Goal: Information Seeking & Learning: Learn about a topic

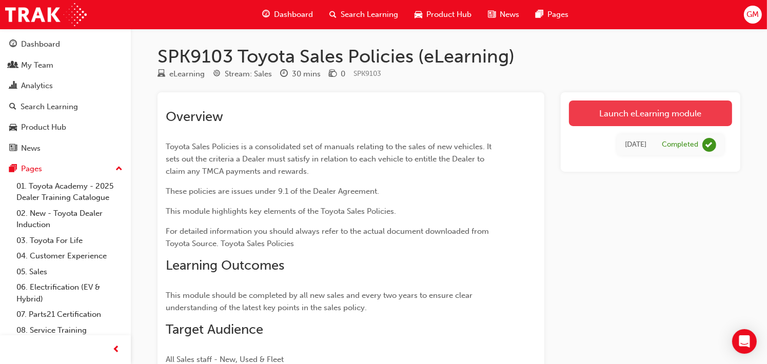
click at [653, 111] on link "Launch eLearning module" at bounding box center [650, 114] width 163 height 26
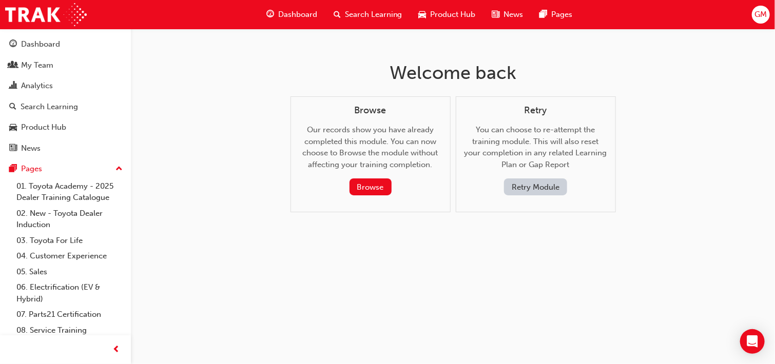
click at [539, 184] on button "Retry Module" at bounding box center [535, 187] width 63 height 17
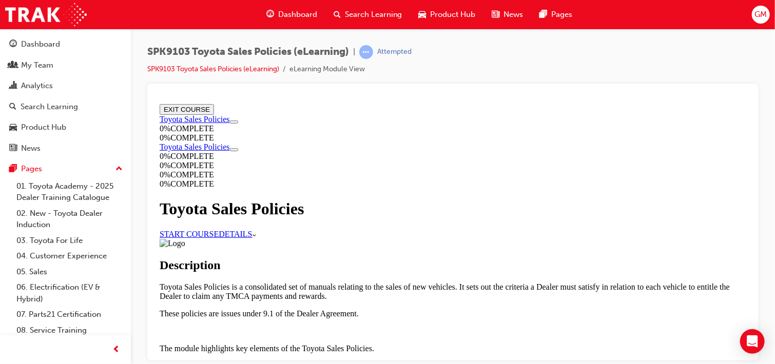
click at [218, 229] on link "START COURSE" at bounding box center [188, 233] width 59 height 9
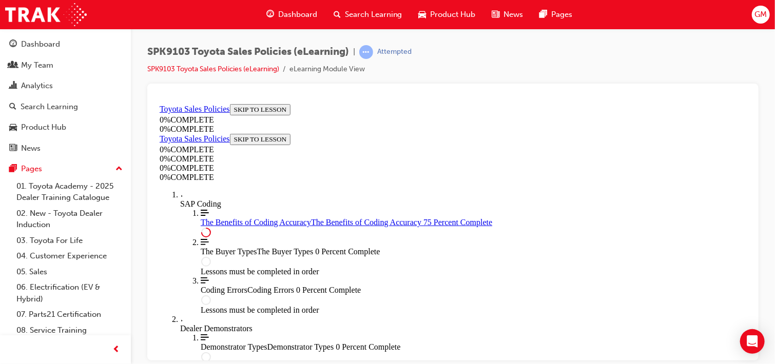
scroll to position [648, 0]
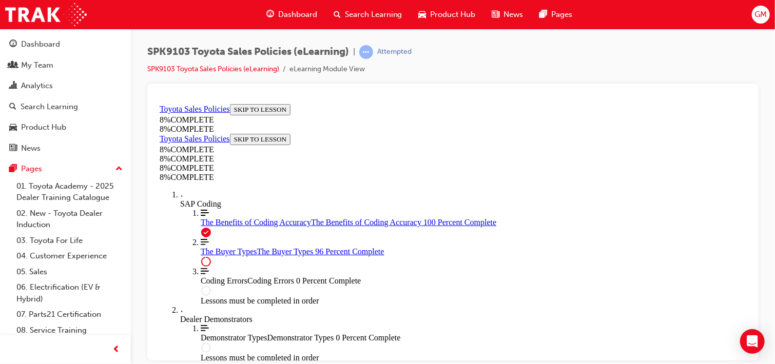
scroll to position [4243, 0]
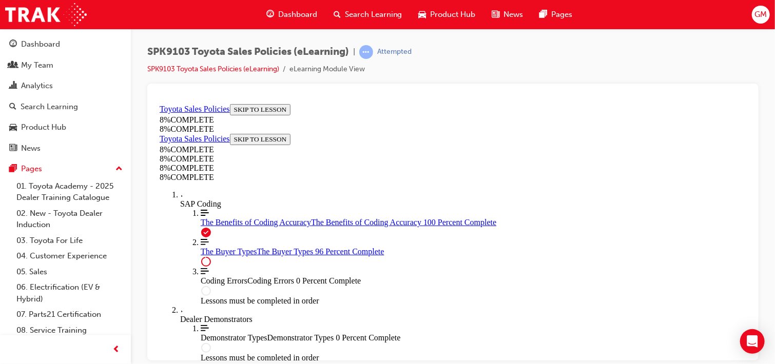
scroll to position [4259, 0]
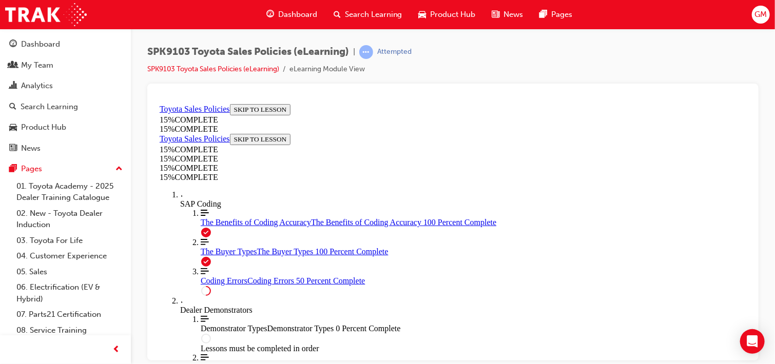
scroll to position [395, 0]
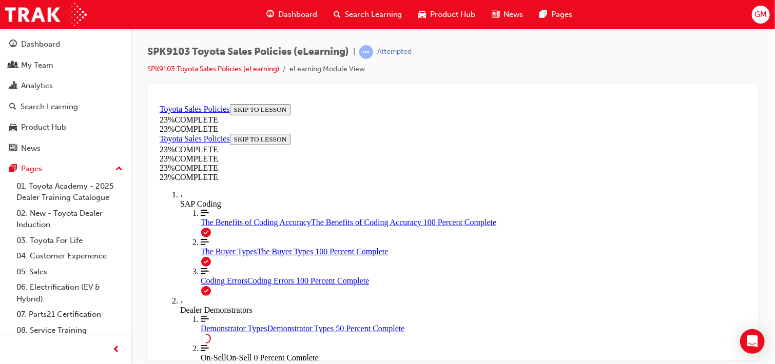
scroll to position [497, 0]
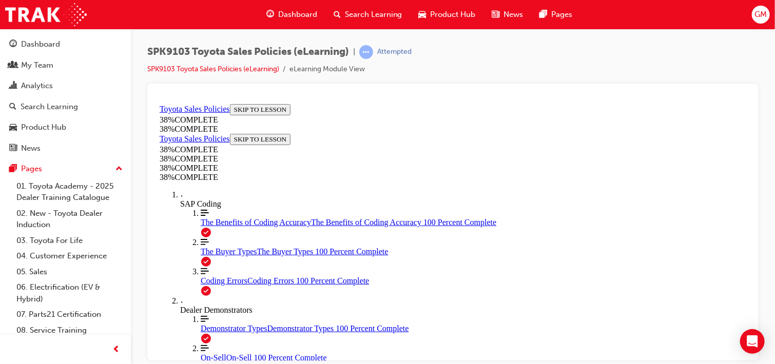
drag, startPoint x: 348, startPoint y: 222, endPoint x: 325, endPoint y: 298, distance: 79.4
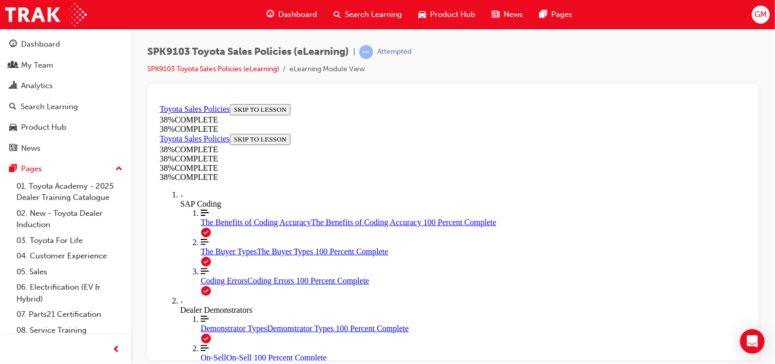
drag, startPoint x: 325, startPoint y: 298, endPoint x: 736, endPoint y: 210, distance: 420.2
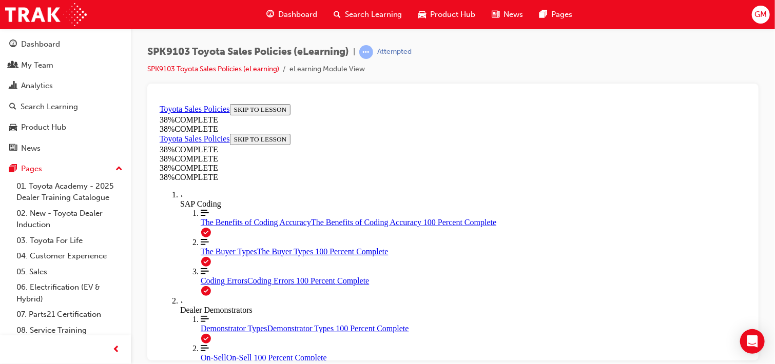
scroll to position [588, 0]
drag, startPoint x: 339, startPoint y: 259, endPoint x: 332, endPoint y: 261, distance: 7.6
drag, startPoint x: 332, startPoint y: 261, endPoint x: 443, endPoint y: 311, distance: 121.5
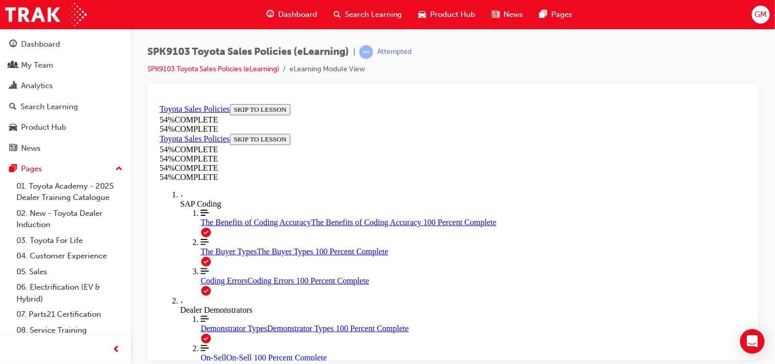
scroll to position [0, 0]
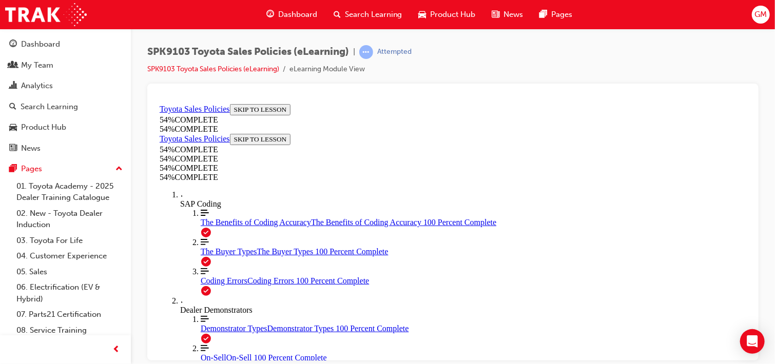
scroll to position [608, 0]
drag, startPoint x: 504, startPoint y: 343, endPoint x: 335, endPoint y: 284, distance: 179.2
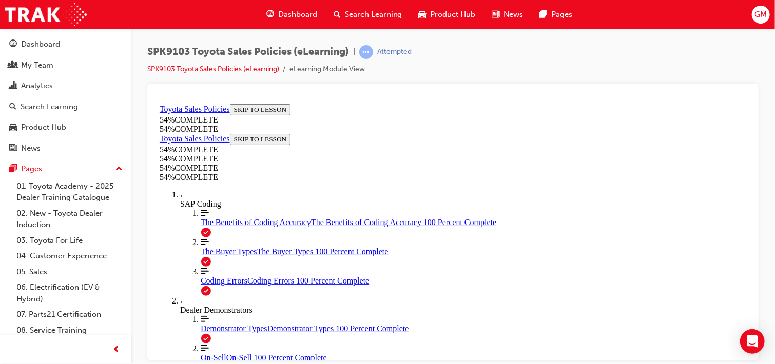
scroll to position [701, 0]
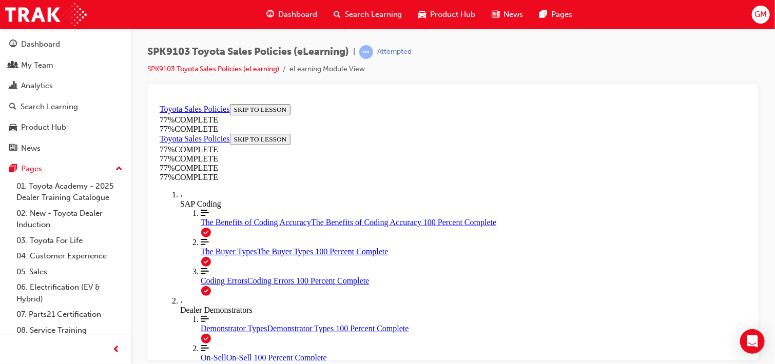
drag, startPoint x: 241, startPoint y: 303, endPoint x: 171, endPoint y: 318, distance: 70.7
click at [180, 315] on div "More Filled caret pointing right Dealer Demonstrators" at bounding box center [463, 305] width 566 height 18
drag, startPoint x: 155, startPoint y: 325, endPoint x: 234, endPoint y: 436, distance: 135.7
drag, startPoint x: 234, startPoint y: 436, endPoint x: 318, endPoint y: 277, distance: 180.0
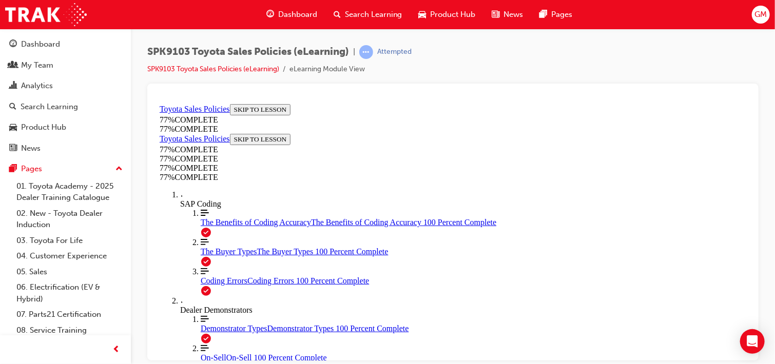
drag, startPoint x: 370, startPoint y: 277, endPoint x: 370, endPoint y: 285, distance: 8.7
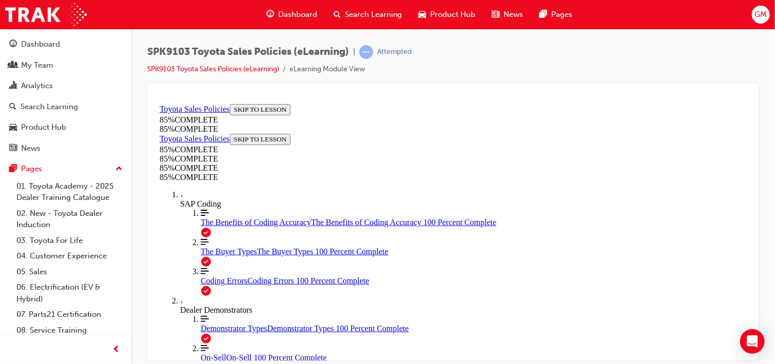
scroll to position [667, 0]
drag, startPoint x: 404, startPoint y: 245, endPoint x: 672, endPoint y: 224, distance: 268.2
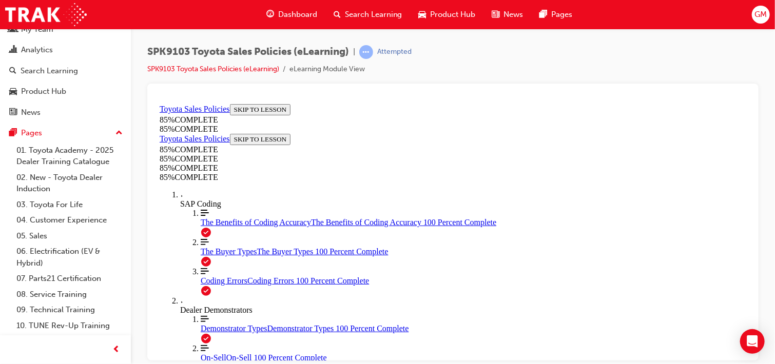
scroll to position [51, 0]
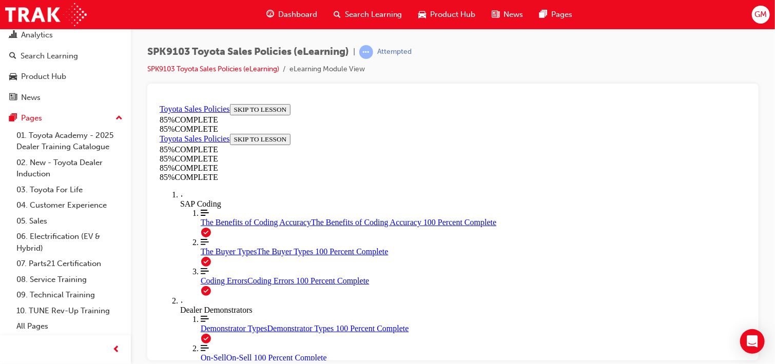
drag, startPoint x: 282, startPoint y: 168, endPoint x: 8, endPoint y: 322, distance: 313.9
drag, startPoint x: 427, startPoint y: 311, endPoint x: 444, endPoint y: 217, distance: 95.9
drag, startPoint x: 504, startPoint y: 173, endPoint x: 412, endPoint y: 305, distance: 161.3
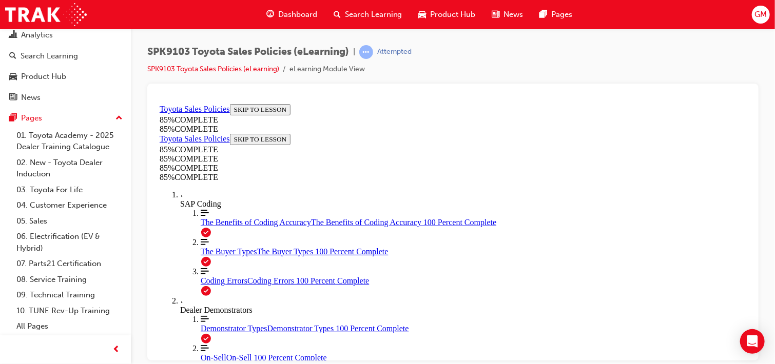
drag, startPoint x: 456, startPoint y: 273, endPoint x: 452, endPoint y: 279, distance: 7.3
drag, startPoint x: 452, startPoint y: 279, endPoint x: 702, endPoint y: 280, distance: 250.4
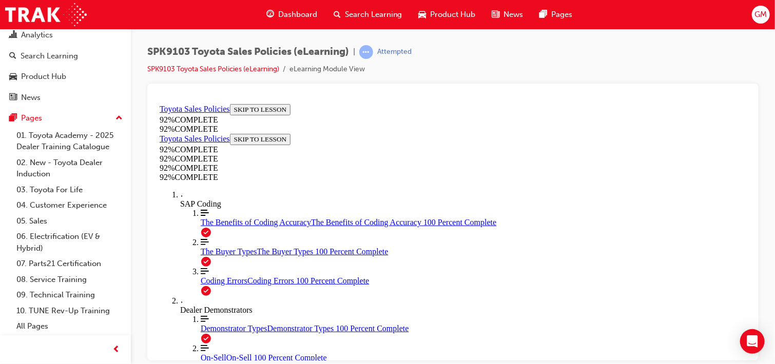
scroll to position [89, 0]
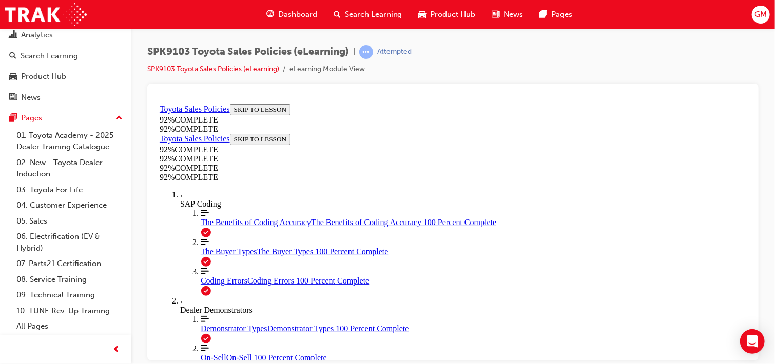
scroll to position [242, 0]
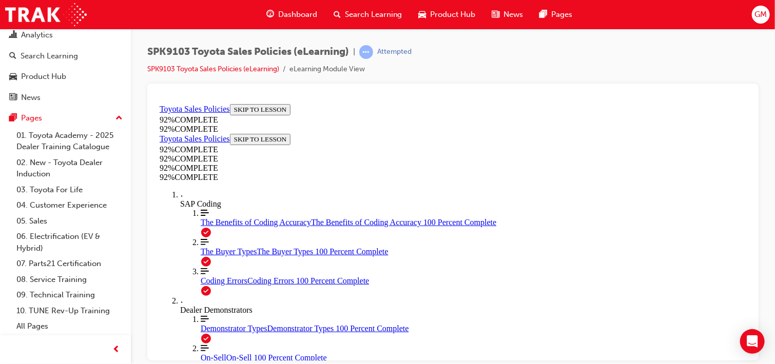
scroll to position [140, 0]
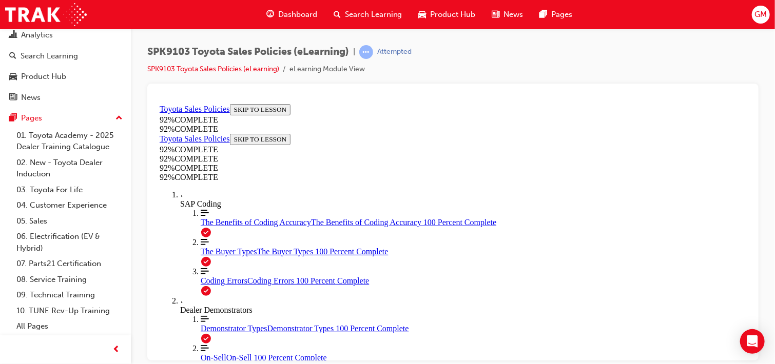
scroll to position [140, 0]
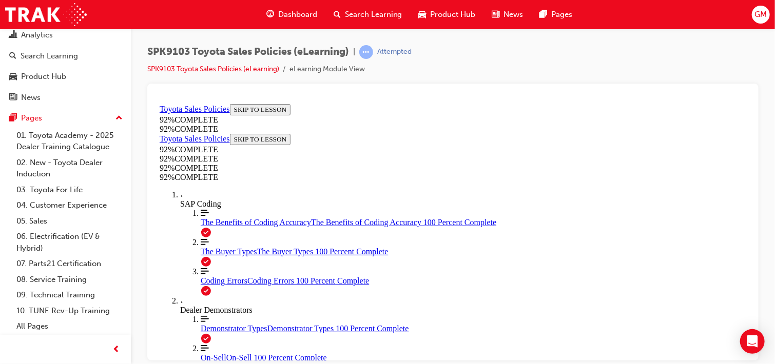
scroll to position [140, 0]
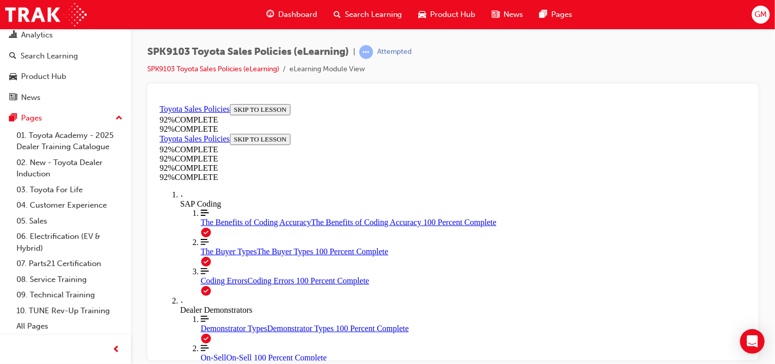
scroll to position [140, 0]
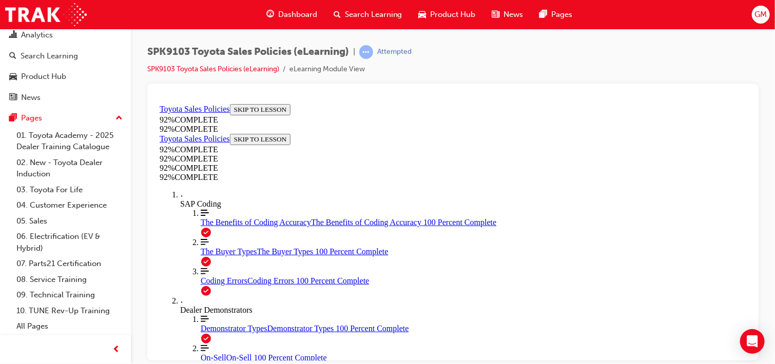
scroll to position [140, 0]
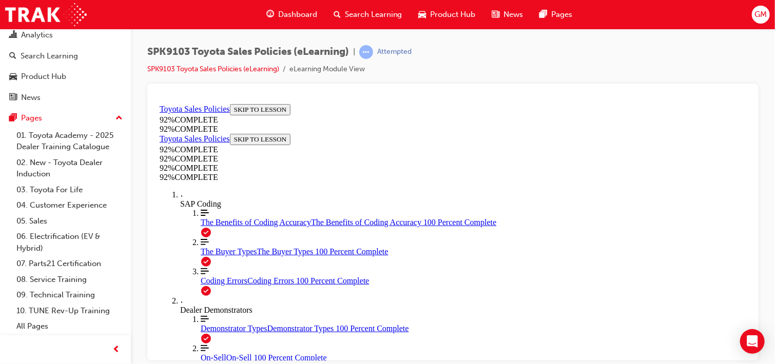
scroll to position [37, 0]
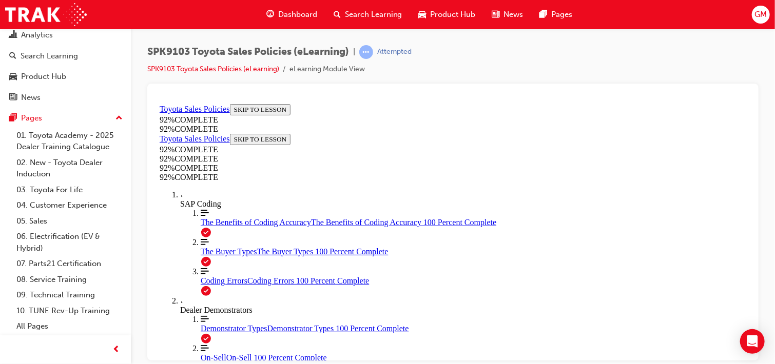
scroll to position [242, 0]
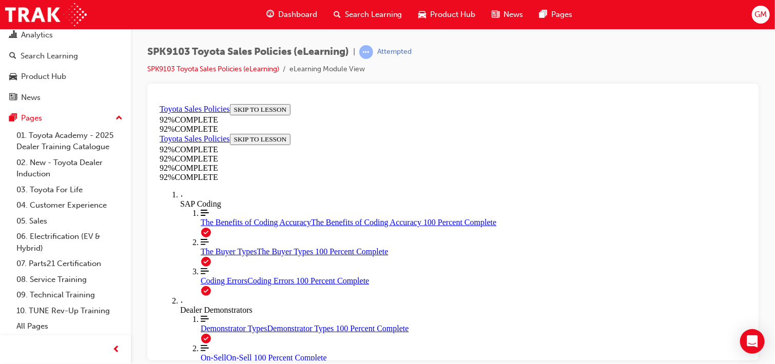
scroll to position [37, 0]
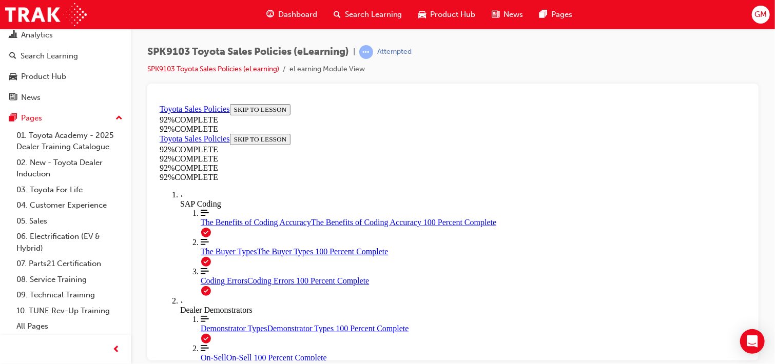
scroll to position [333, 0]
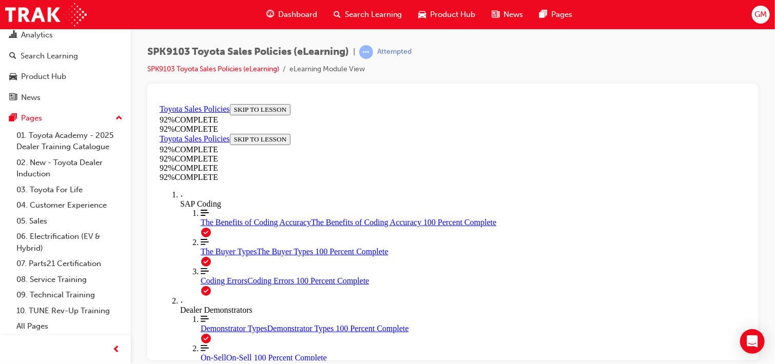
scroll to position [178, 0]
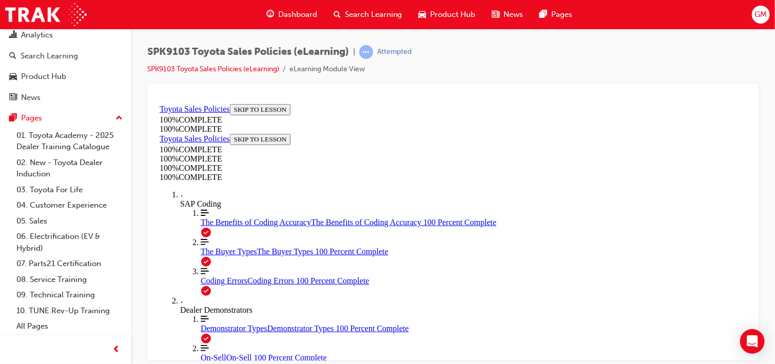
scroll to position [350, 0]
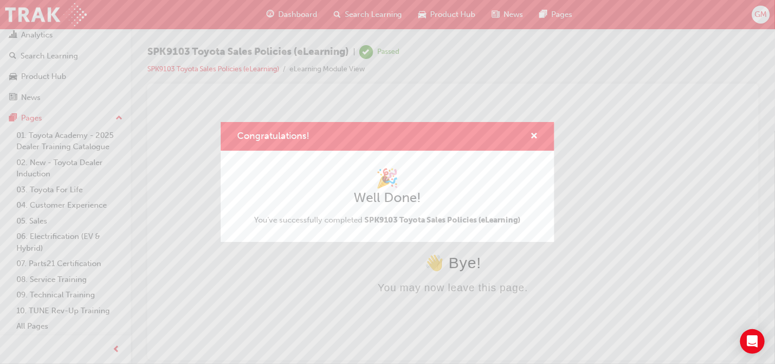
scroll to position [0, 0]
click at [534, 138] on span "cross-icon" at bounding box center [534, 136] width 8 height 9
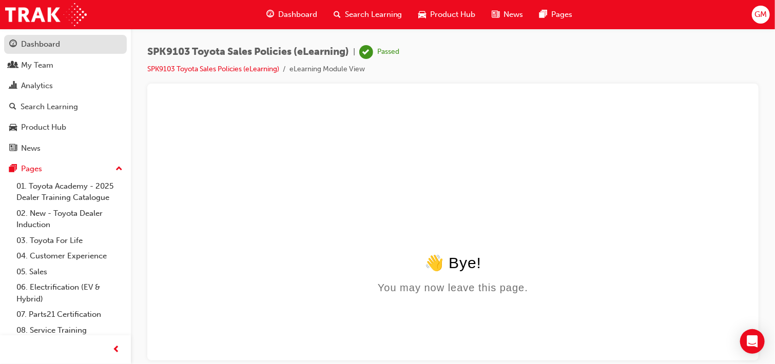
click at [43, 41] on div "Dashboard" at bounding box center [40, 44] width 39 height 12
